Goal: Information Seeking & Learning: Learn about a topic

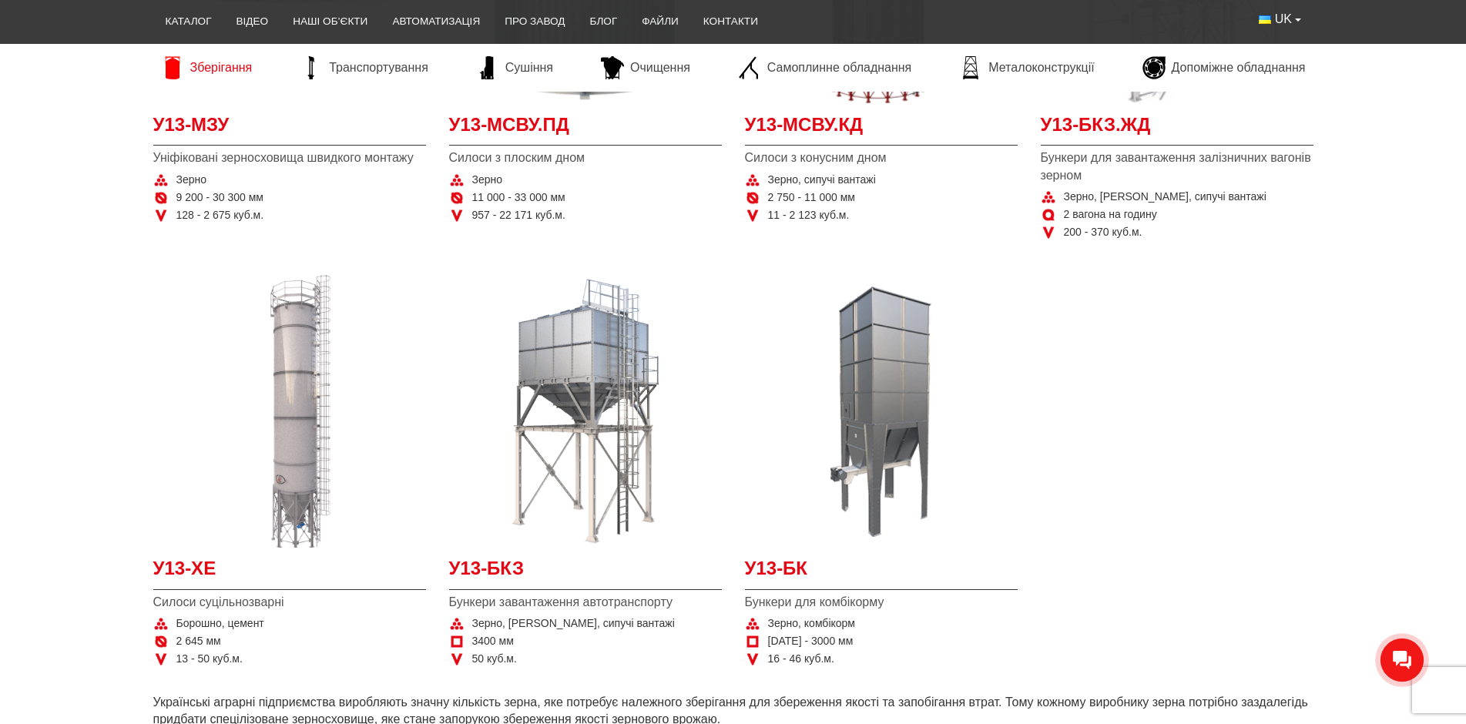
scroll to position [616, 0]
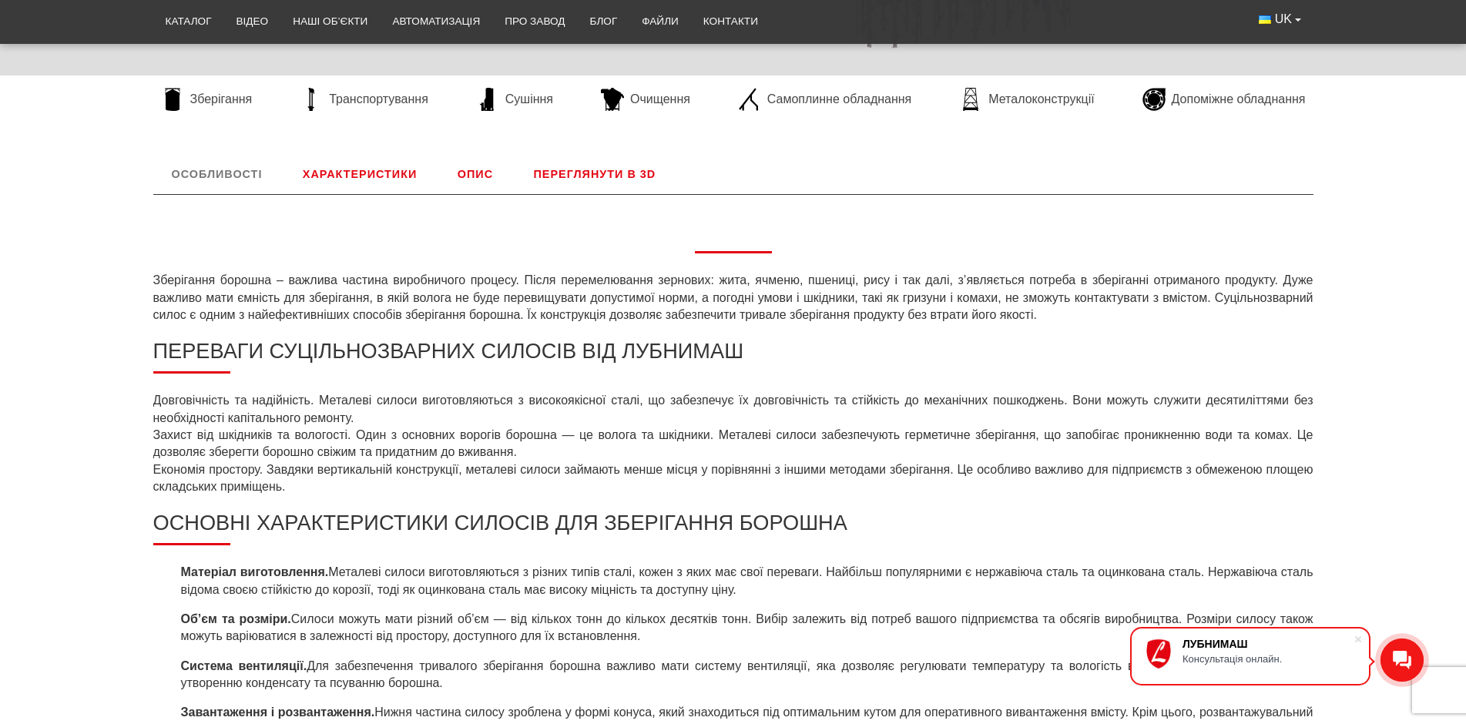
scroll to position [539, 0]
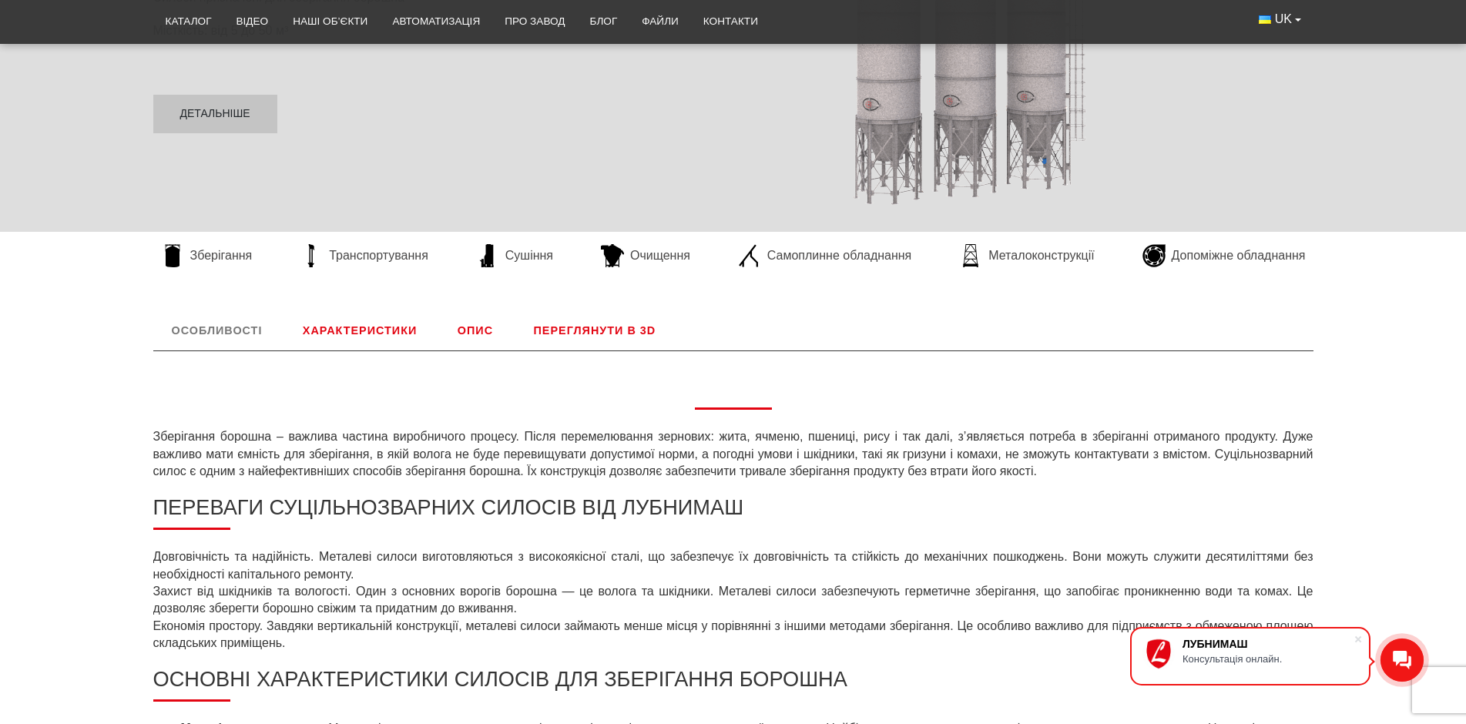
click at [350, 333] on link "Характеристики" at bounding box center [359, 330] width 151 height 40
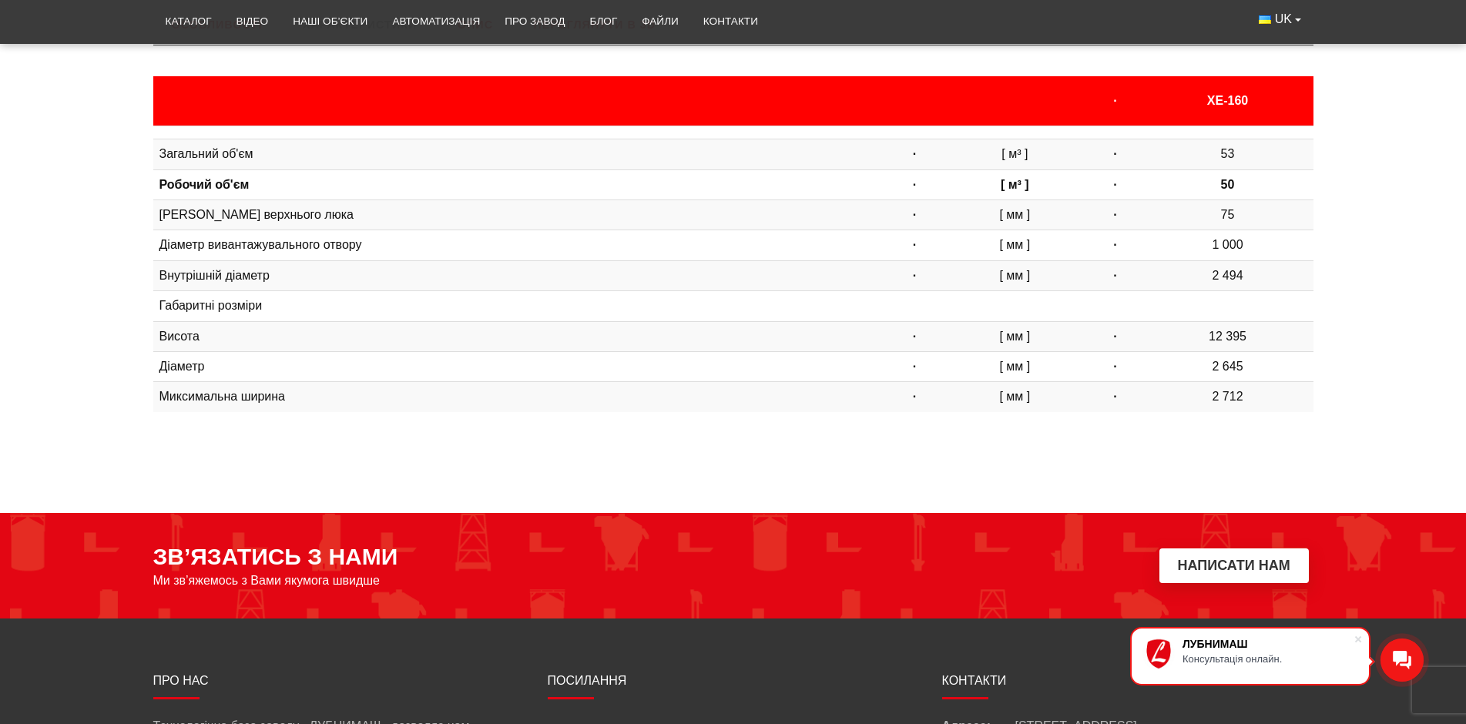
scroll to position [719, 0]
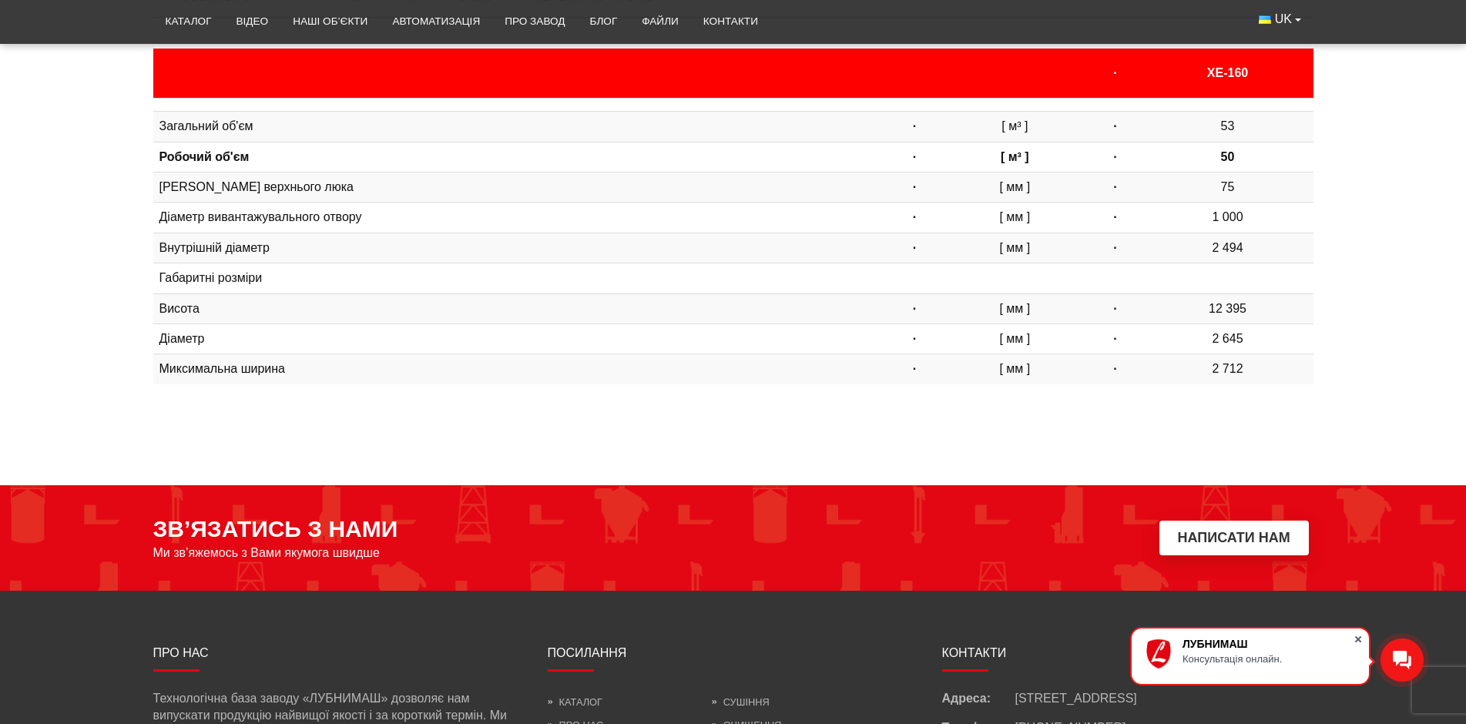
click at [1361, 636] on span at bounding box center [1357, 639] width 15 height 15
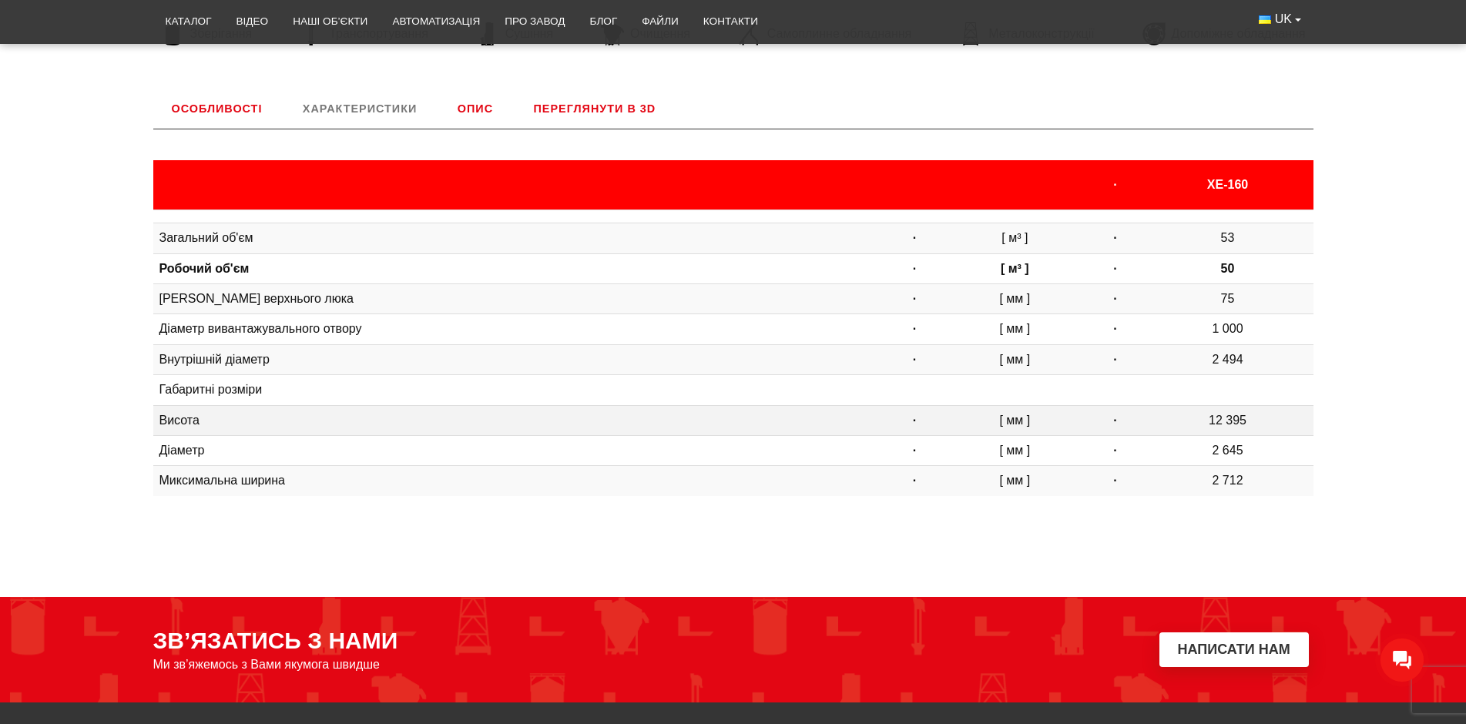
scroll to position [385, 0]
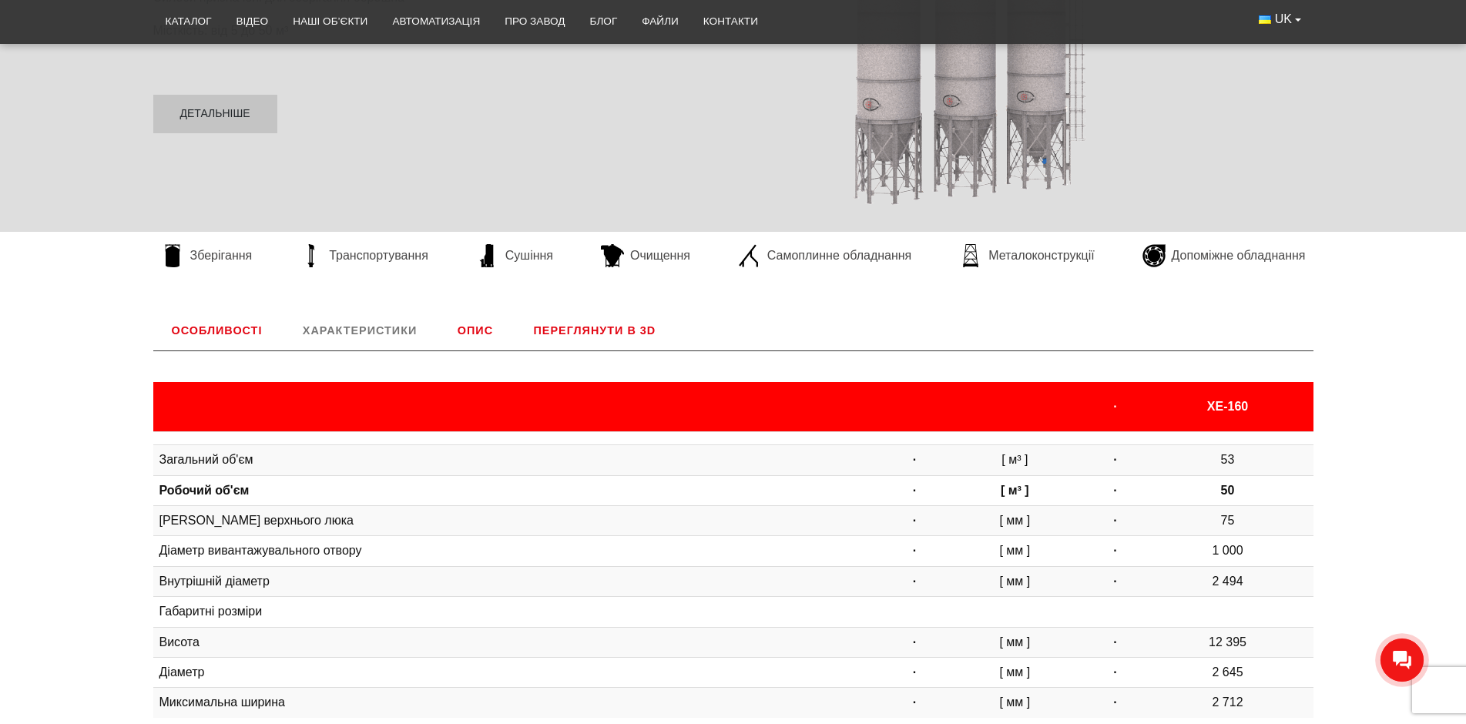
click at [485, 328] on link "Опис" at bounding box center [475, 330] width 72 height 40
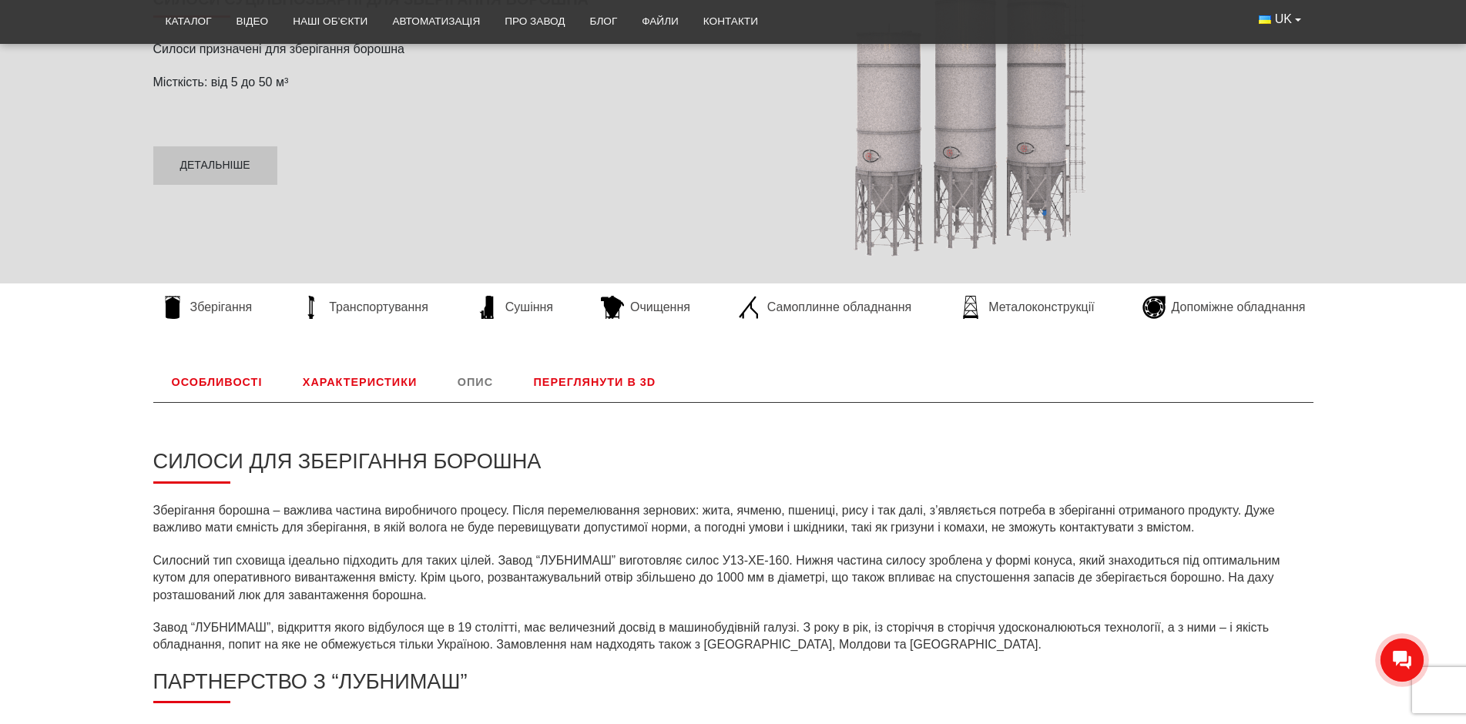
click at [236, 377] on link "Особливості" at bounding box center [217, 382] width 128 height 40
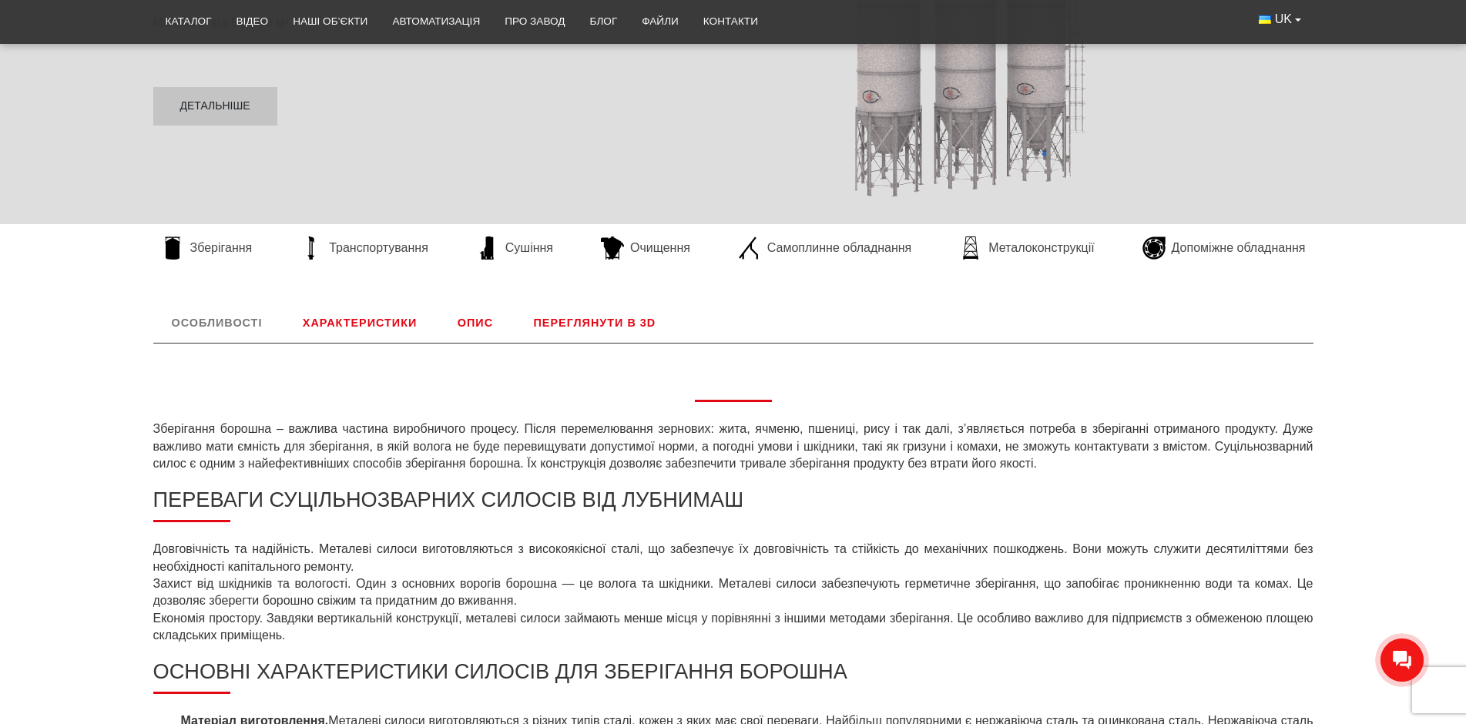
scroll to position [256, 0]
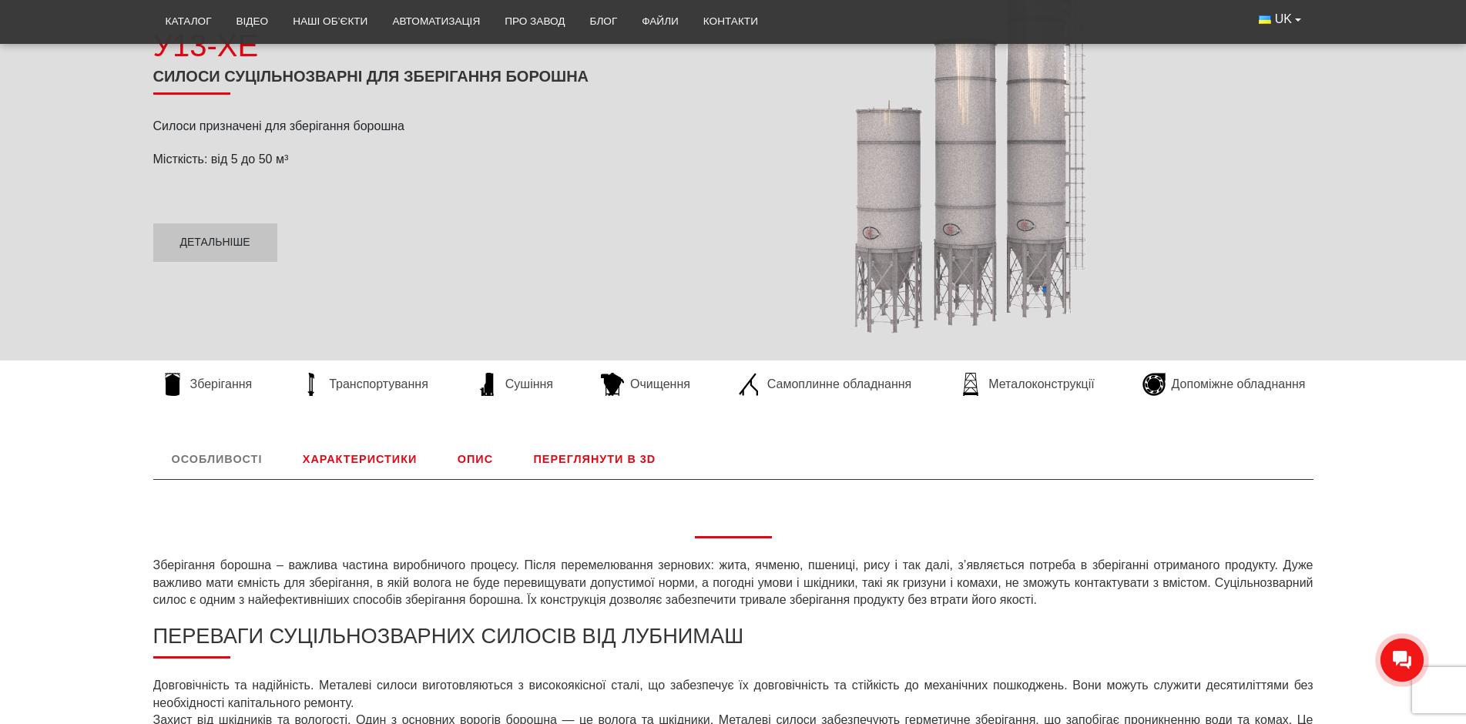
click at [566, 468] on link "Переглянути в 3D" at bounding box center [594, 459] width 159 height 40
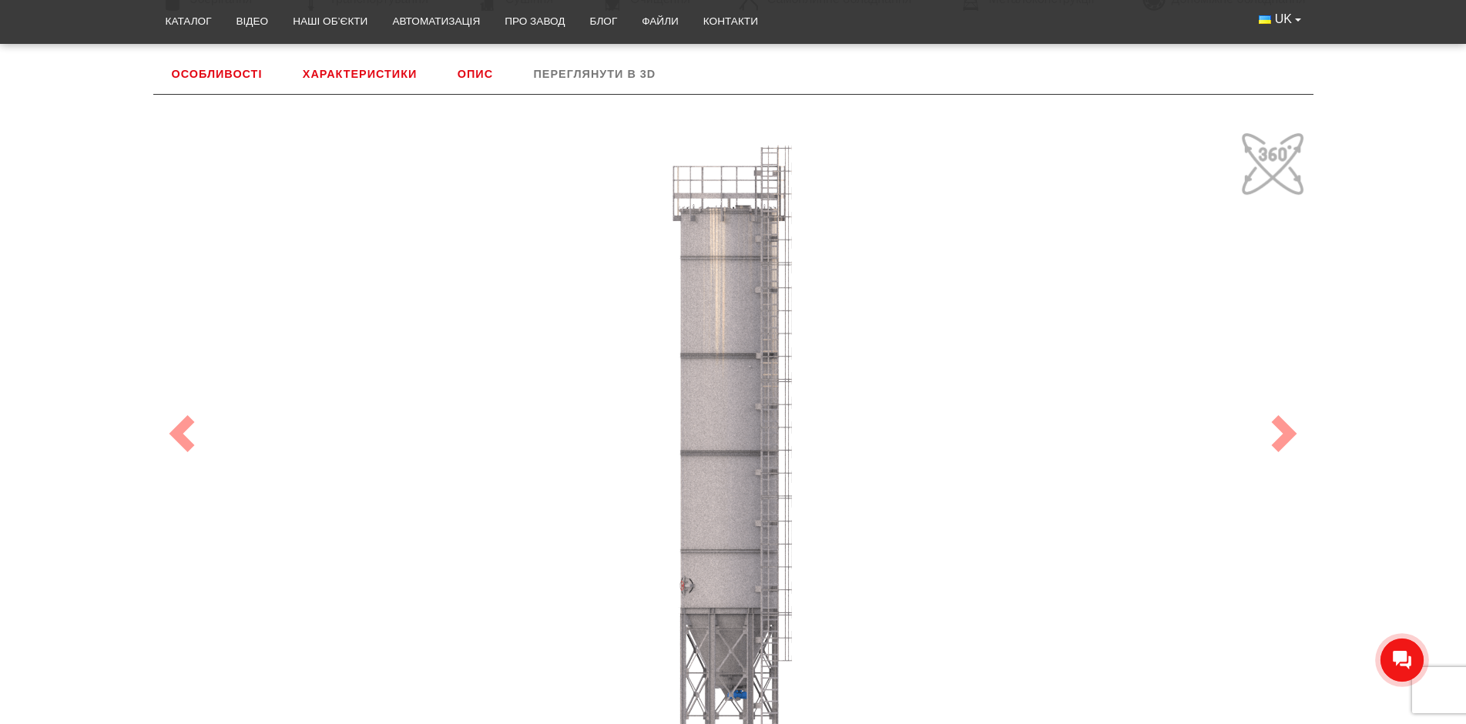
drag, startPoint x: 647, startPoint y: 420, endPoint x: 639, endPoint y: 342, distance: 78.9
click at [639, 342] on div "100" at bounding box center [733, 434] width 1155 height 616
